Goal: Task Accomplishment & Management: Complete application form

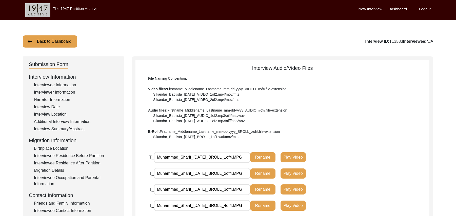
scroll to position [138, 0]
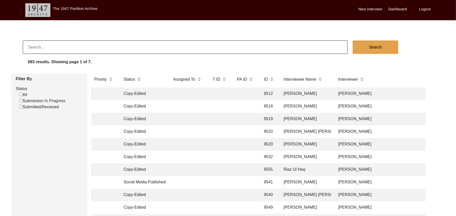
click at [21, 100] on input "Submission In Progress" at bounding box center [20, 100] width 3 height 3
checkbox input "false"
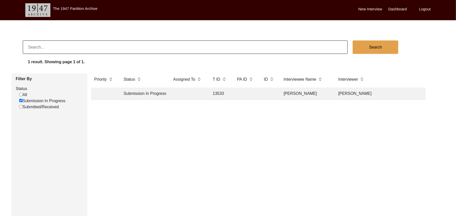
click at [217, 91] on td "13533" at bounding box center [220, 94] width 20 height 13
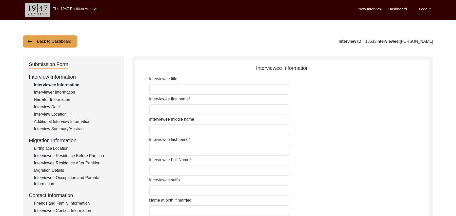
type input "Mr"
type input "Muhammad"
type input "Sharif"
type input "N/A"
type input "Muhammad Sharif"
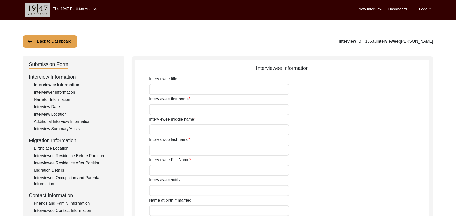
type input "N/A"
type input "Muhammad Sharif"
type input "1937"
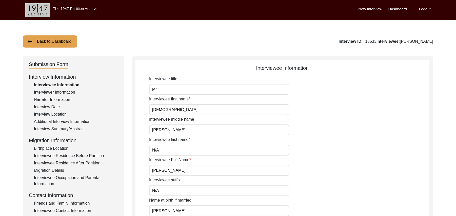
type input "1937"
type input "90 Years"
type input "Islam"
type input "N/A"
type textarea "N/A"
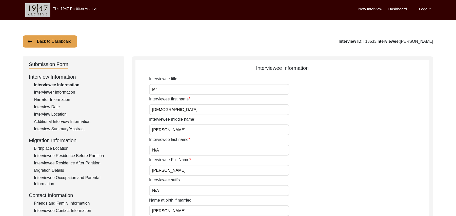
type input "Punjabi"
type input "Malwai"
type input "Male"
type input "Araein"
click at [75, 129] on div "Interview Summary/Abstract" at bounding box center [76, 129] width 84 height 6
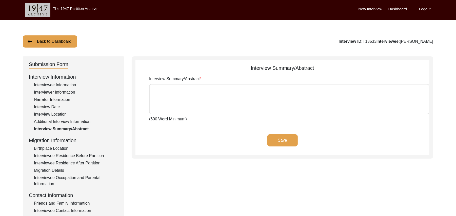
click at [189, 94] on textarea "Interview Summary/Abstract" at bounding box center [289, 99] width 280 height 30
paste textarea "Muhammad Sharif Muhammad Sarfraz Muhammad Sharif Son of Muhammad Ibrahim Araien…"
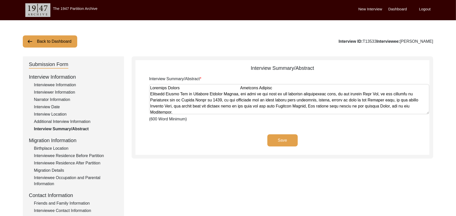
scroll to position [329, 0]
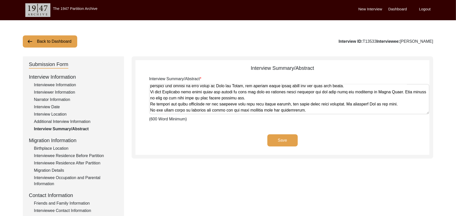
type textarea "Muhammad Sharif Muhammad Sarfraz Muhammad Sharif Son of Muhammad Ibrahim Araien…"
click at [275, 138] on button "Save" at bounding box center [282, 140] width 30 height 12
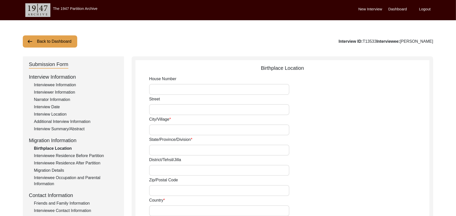
type input "N/A"
type input "Dara Pur"
type input "Punjabi"
type input "Hoshiarpur/ Hoshiarpur"
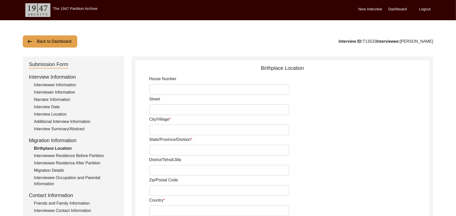
type input "144210"
type input "India"
type input "Dara Pur"
type input "Dara Pur, Punjab, India"
type input "N/A"
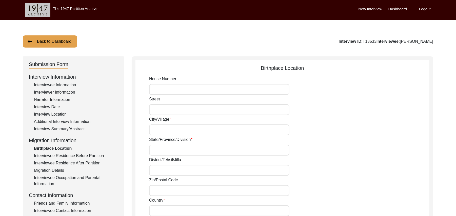
type input "N/A"
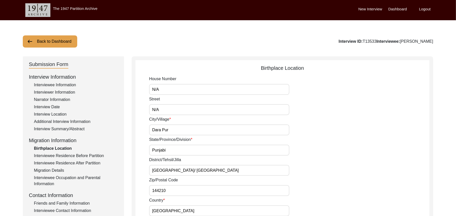
click at [65, 40] on button "Back to Dashboard" at bounding box center [50, 41] width 54 height 12
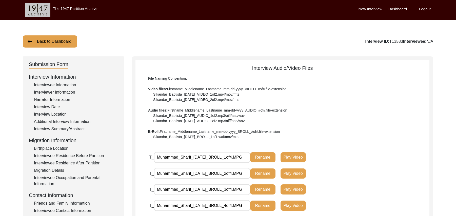
scroll to position [138, 0]
